Goal: Unclear

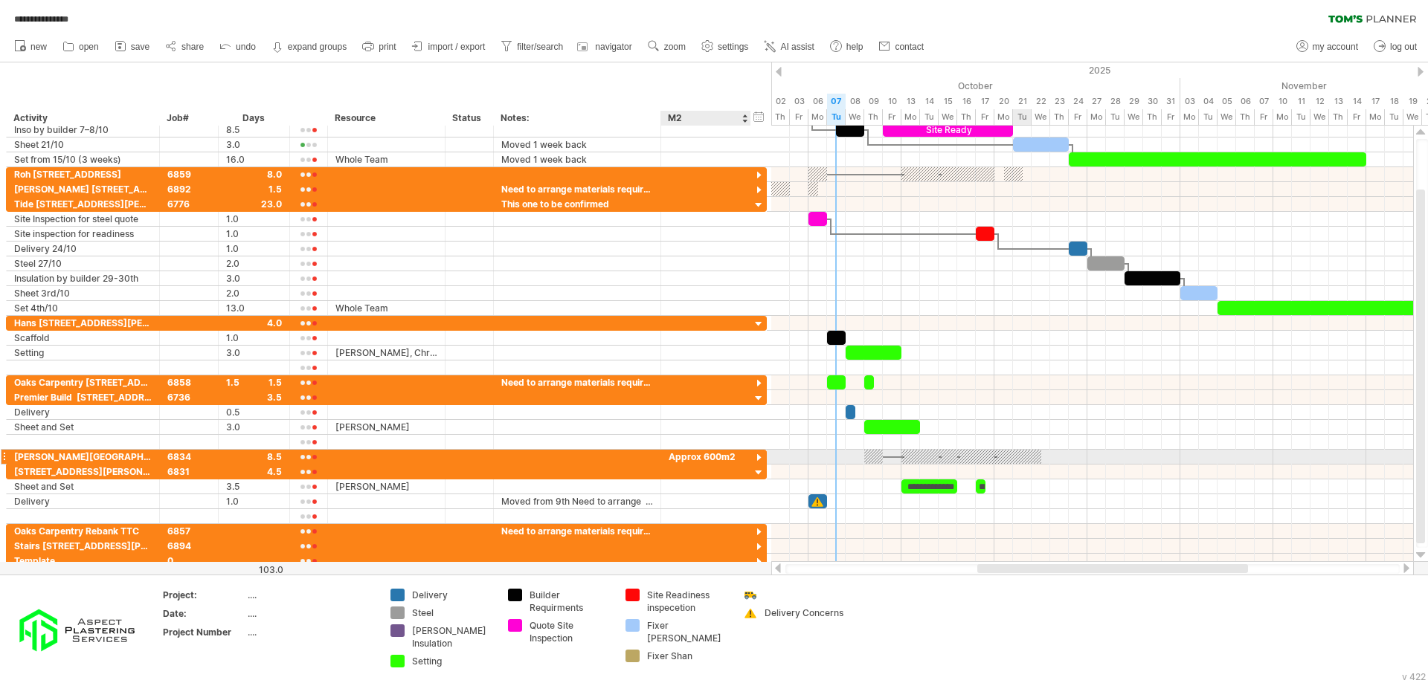
click at [761, 456] on div at bounding box center [759, 458] width 14 height 14
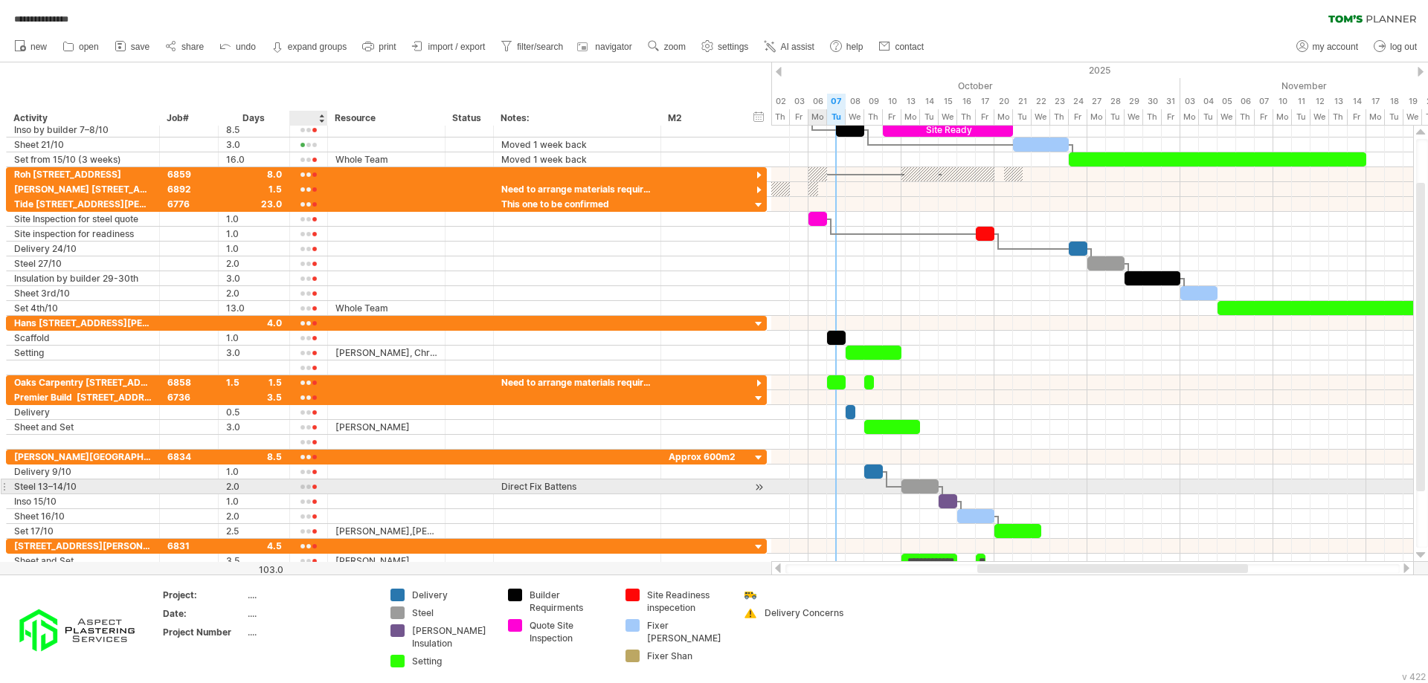
click at [305, 484] on div at bounding box center [308, 487] width 22 height 11
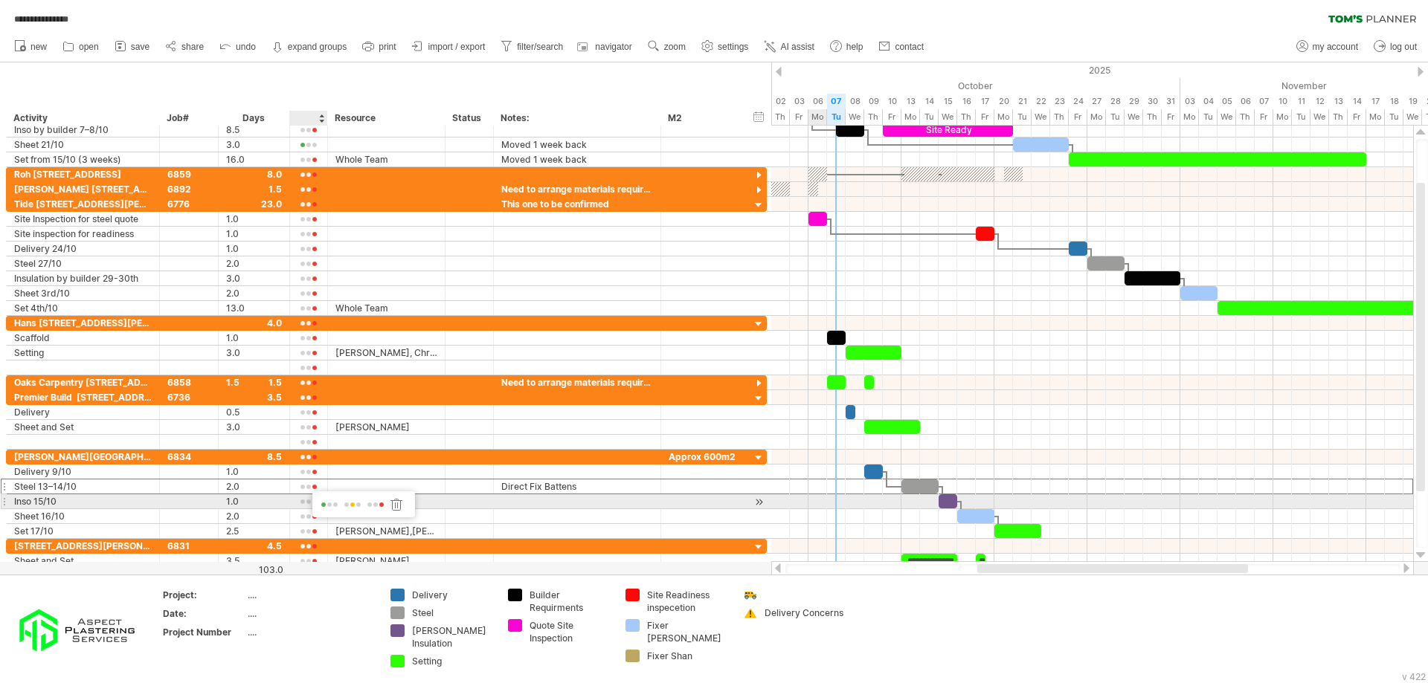
click at [328, 506] on span at bounding box center [329, 505] width 21 height 11
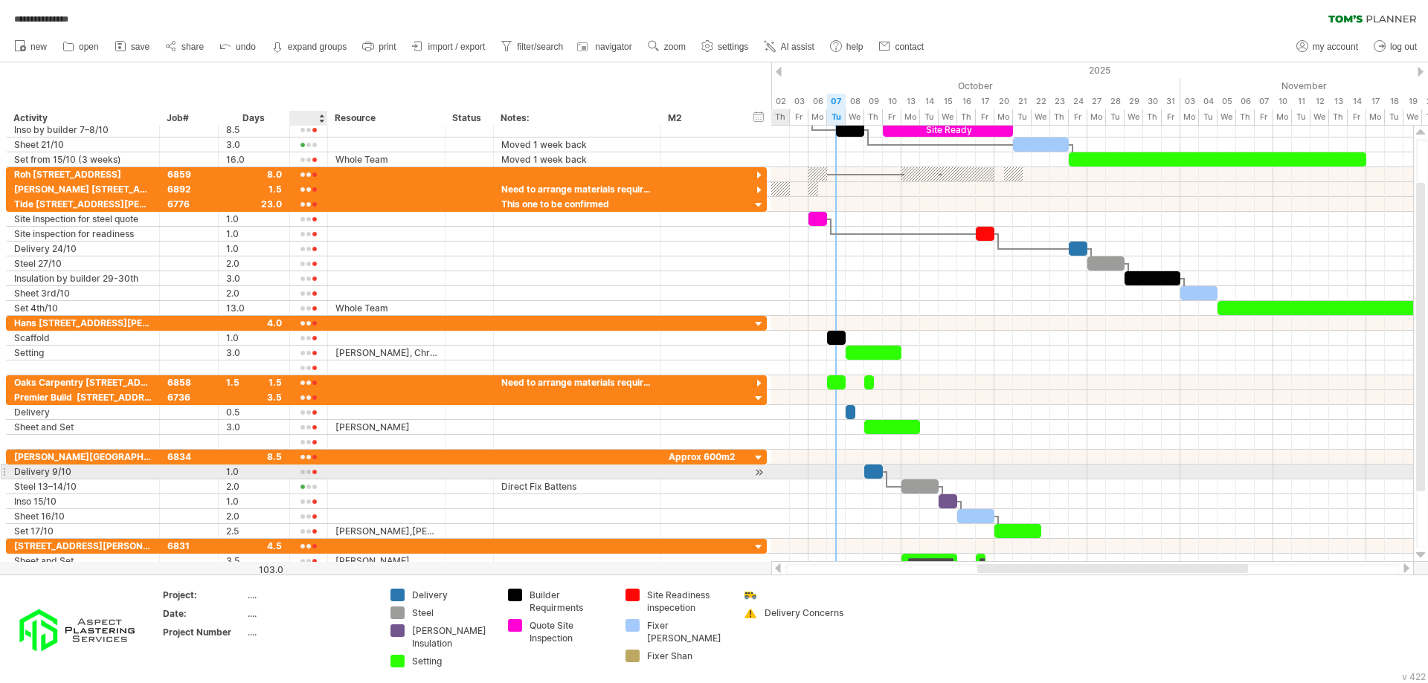
click at [315, 472] on div at bounding box center [308, 472] width 22 height 11
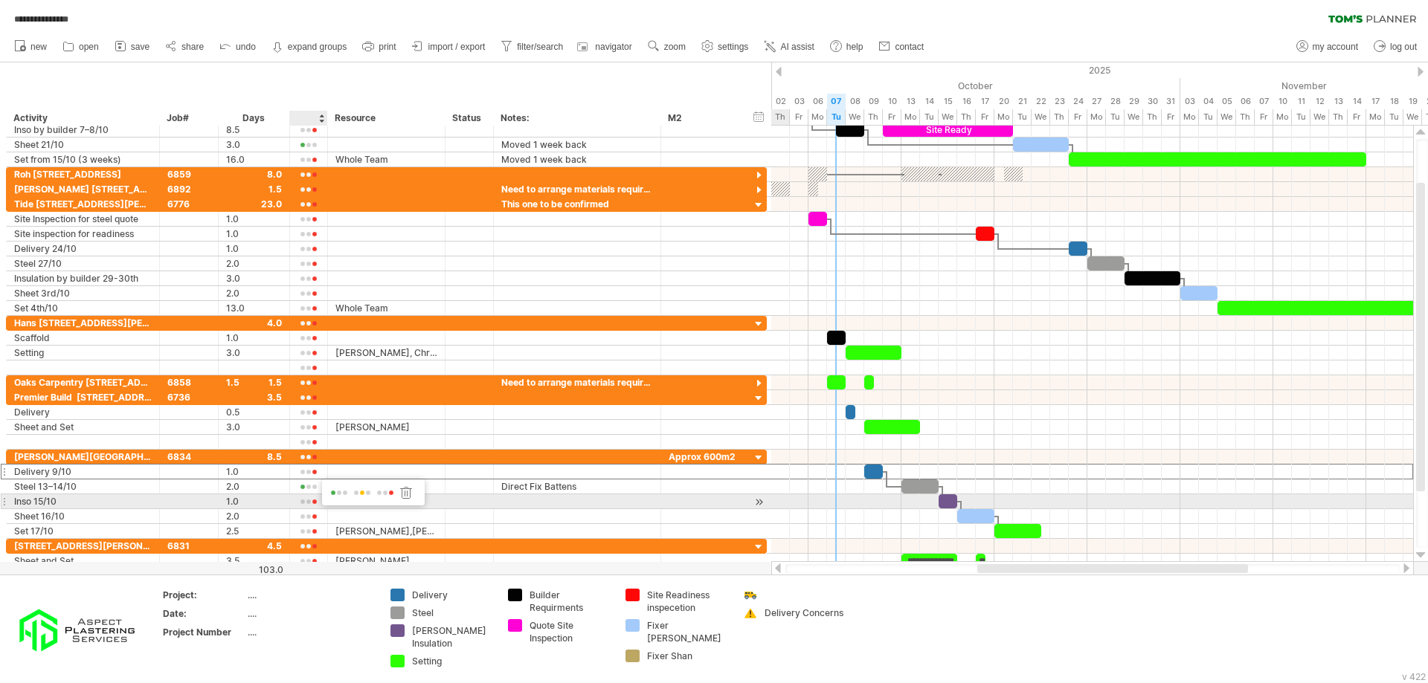
click at [332, 497] on span at bounding box center [339, 493] width 21 height 11
click at [942, 503] on div at bounding box center [948, 502] width 19 height 14
click at [315, 499] on div at bounding box center [308, 502] width 22 height 11
click at [312, 500] on div at bounding box center [308, 502] width 22 height 11
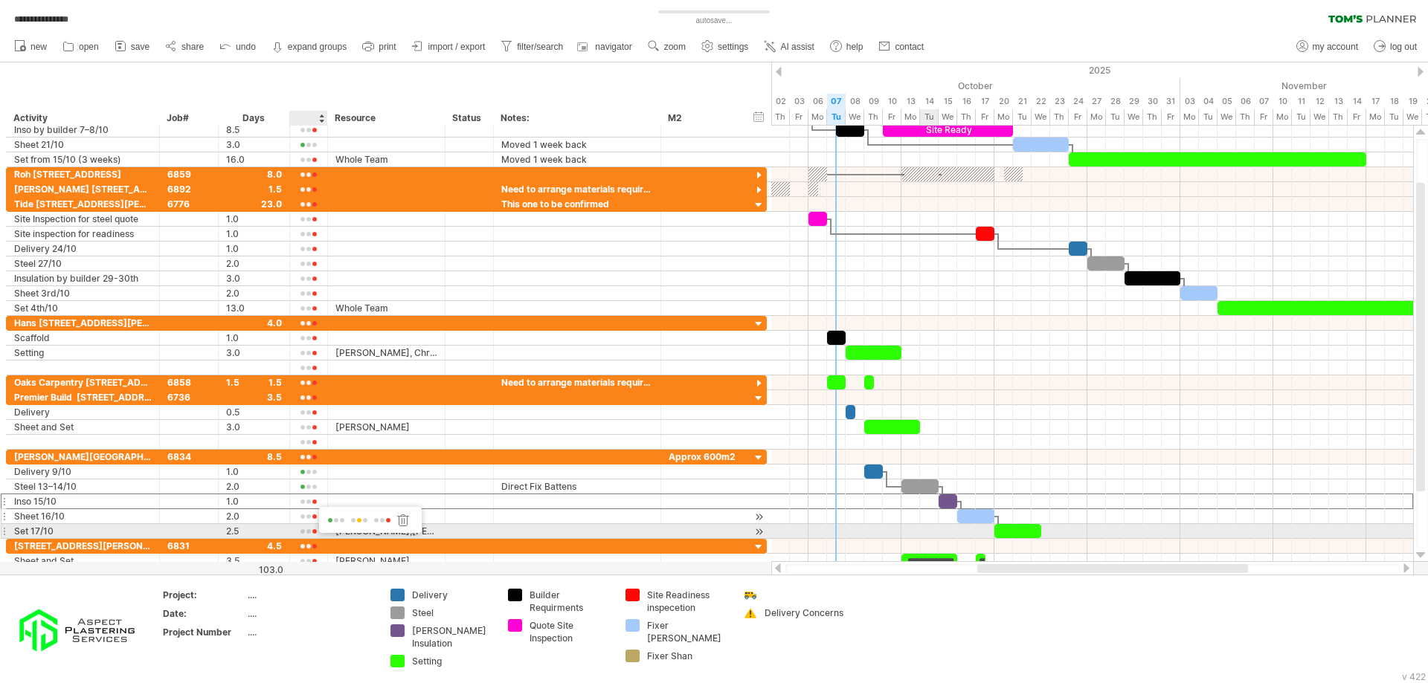
click at [336, 521] on span at bounding box center [336, 520] width 21 height 11
click at [978, 515] on div at bounding box center [975, 516] width 37 height 14
click at [966, 519] on div at bounding box center [975, 516] width 37 height 14
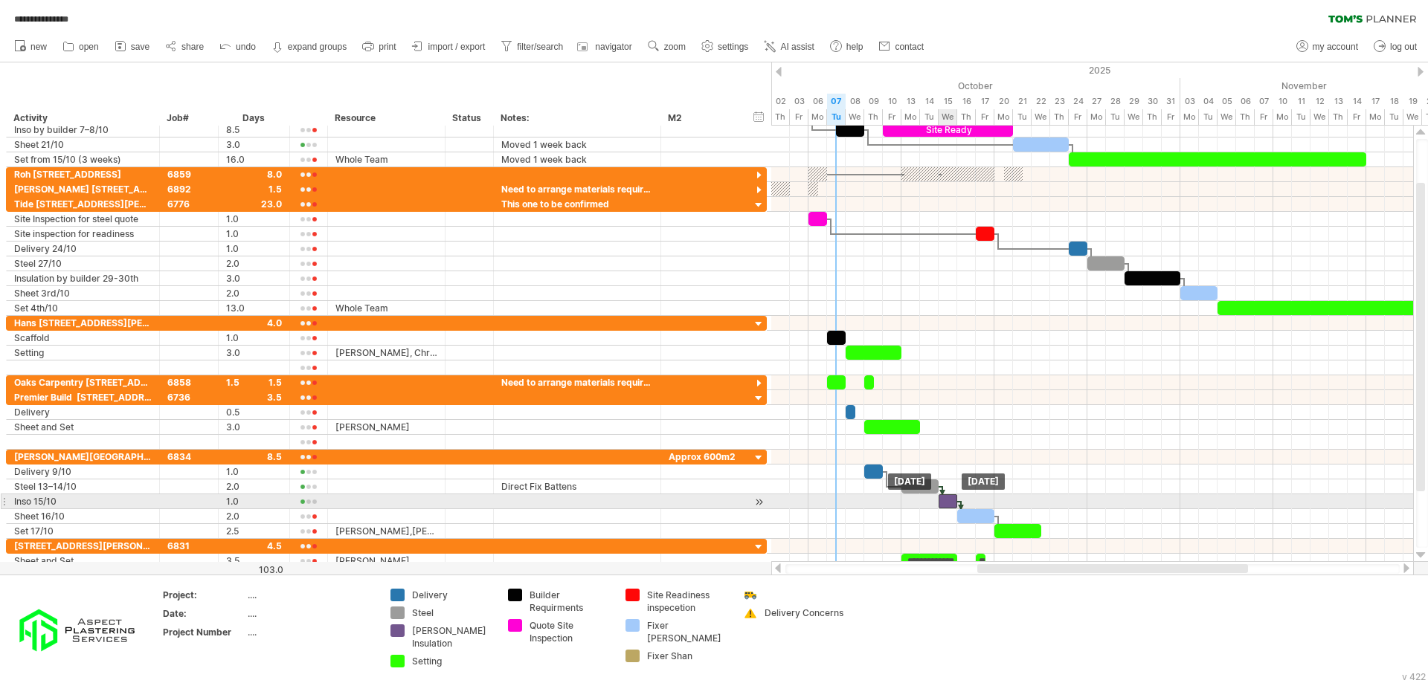
click at [949, 505] on div at bounding box center [948, 502] width 19 height 14
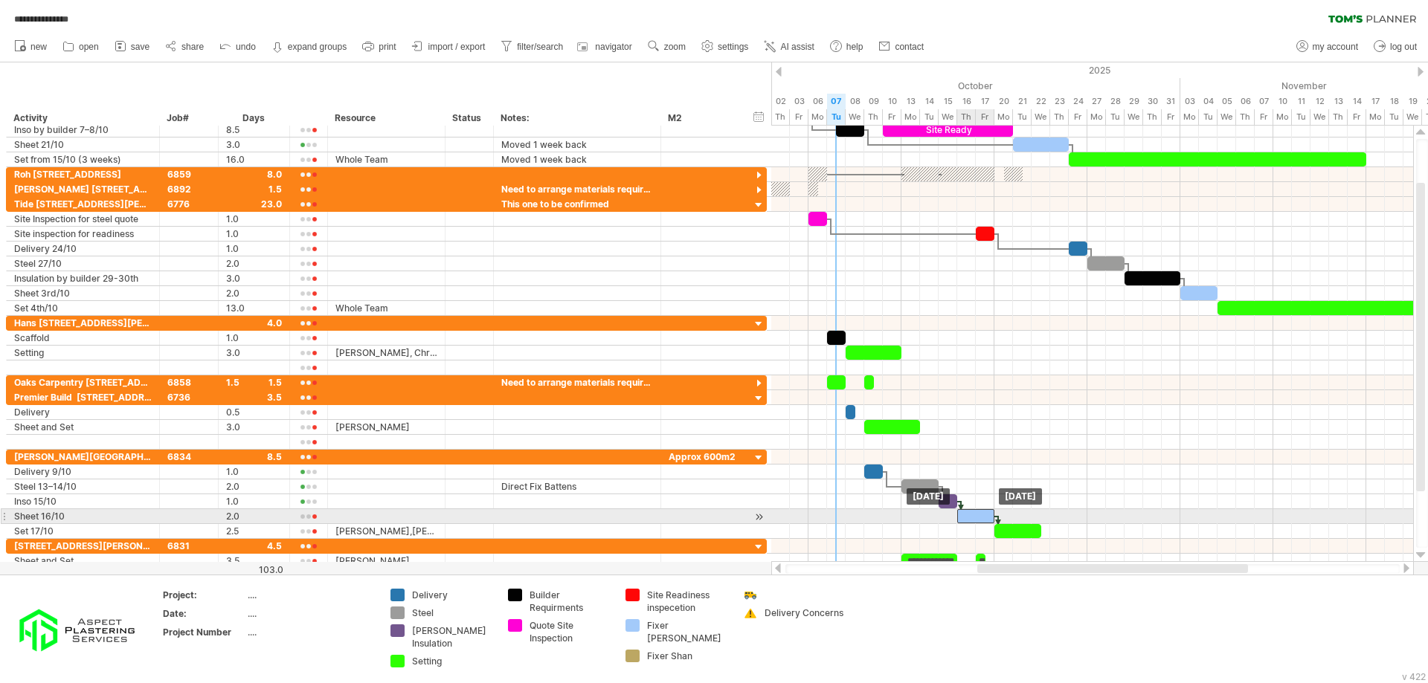
click at [968, 517] on div at bounding box center [975, 516] width 37 height 14
